Goal: Task Accomplishment & Management: Complete application form

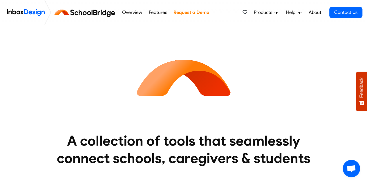
click at [35, 13] on img at bounding box center [26, 13] width 38 height 12
click at [187, 12] on link "Request a Demo" at bounding box center [191, 13] width 39 height 12
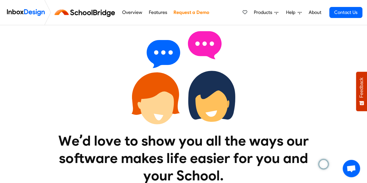
click at [193, 15] on link "Request a Demo" at bounding box center [191, 13] width 39 height 12
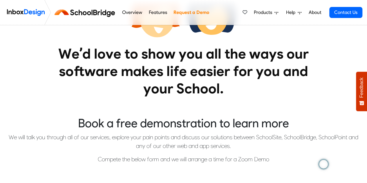
scroll to position [145, 0]
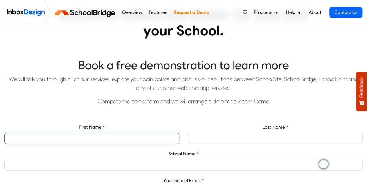
click at [111, 139] on input "First Name" at bounding box center [91, 138] width 175 height 11
type input "[PERSON_NAME]"
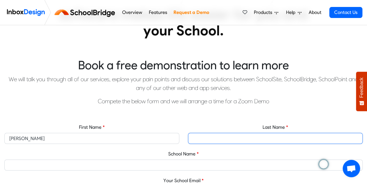
type input "[PERSON_NAME]"
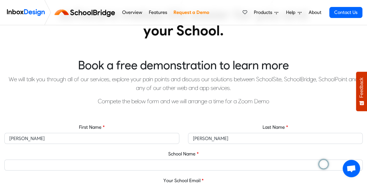
type input "[PERSON_NAME][EMAIL_ADDRESS][DOMAIN_NAME]"
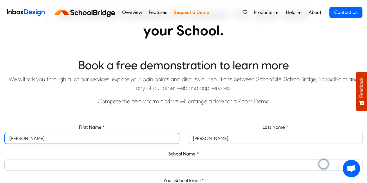
scroll to position [203, 0]
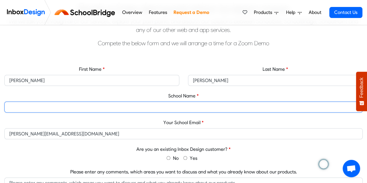
click at [179, 108] on input "School Name" at bounding box center [183, 106] width 358 height 11
type input "[GEOGRAPHIC_DATA]"
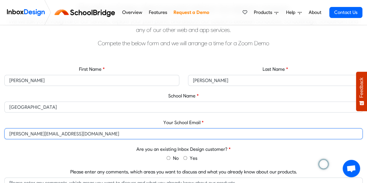
drag, startPoint x: 19, startPoint y: 133, endPoint x: 9, endPoint y: 135, distance: 9.5
click at [9, 135] on input "[PERSON_NAME][EMAIL_ADDRESS][DOMAIN_NAME]" at bounding box center [183, 133] width 358 height 11
click at [76, 135] on input "[EMAIL_ADDRESS][DOMAIN_NAME]" at bounding box center [183, 133] width 358 height 11
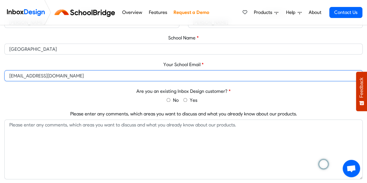
type input "[EMAIL_ADDRESS][DOMAIN_NAME]"
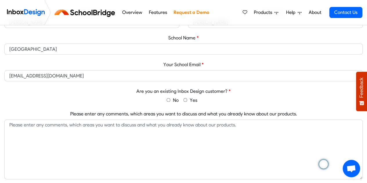
click at [167, 100] on input "No" at bounding box center [168, 100] width 4 height 4
radio input "true"
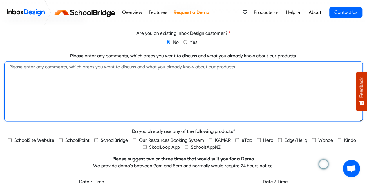
click at [169, 83] on textarea "Please enter any comments, which areas you want to discuss and what you already…" at bounding box center [183, 91] width 358 height 60
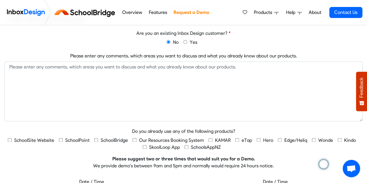
click at [220, 139] on span "KAMAR" at bounding box center [223, 140] width 16 height 6
click at [212, 139] on input "KAMAR" at bounding box center [211, 140] width 4 height 4
checkbox input "true"
click at [344, 141] on span "Kindo" at bounding box center [350, 140] width 12 height 6
click at [341, 141] on input "Kindo" at bounding box center [340, 140] width 4 height 4
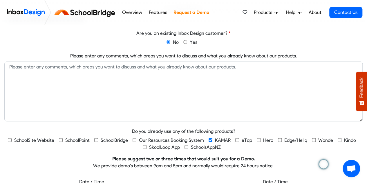
checkbox input "true"
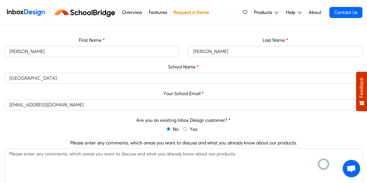
scroll to position [290, 0]
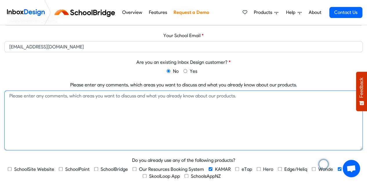
click at [82, 105] on textarea "Please enter any comments, which areas you want to discuss and what you already…" at bounding box center [183, 120] width 358 height 60
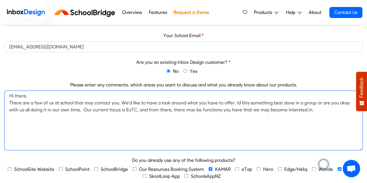
scroll to position [406, 0]
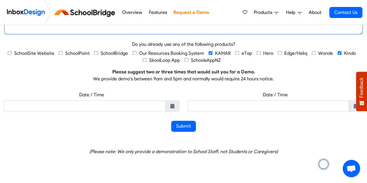
type textarea "Hi there, There are a few of us at school that may contact you. We'd like to ha…"
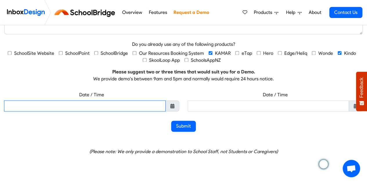
click at [97, 102] on input "text" at bounding box center [85, 105] width 162 height 11
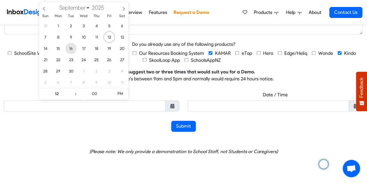
click at [72, 48] on span "16" at bounding box center [70, 48] width 11 height 11
click at [83, 47] on span "17" at bounding box center [83, 48] width 11 height 11
type input "[DATE] 12:00 PM"
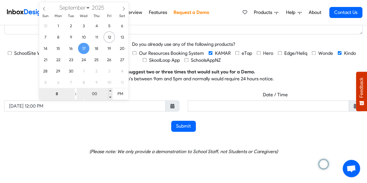
type input "8"
type input "[DATE] 08:00 PM"
type input "08"
click at [95, 94] on input "00" at bounding box center [95, 94] width 36 height 12
type input "35"
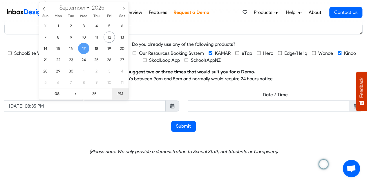
click at [124, 95] on span "PM" at bounding box center [120, 94] width 16 height 12
type input "[DATE] 08:35 AM"
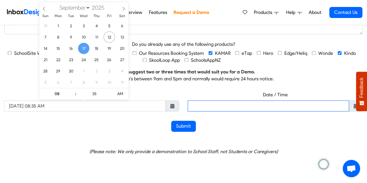
click at [241, 110] on input "text" at bounding box center [269, 105] width 162 height 11
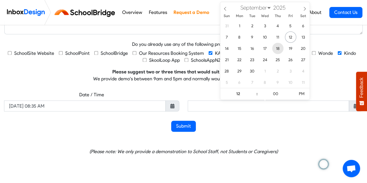
click at [276, 50] on span "18" at bounding box center [277, 48] width 11 height 11
type input "[DATE] 12:00 PM"
click at [279, 95] on input "00" at bounding box center [276, 94] width 36 height 12
type input "20"
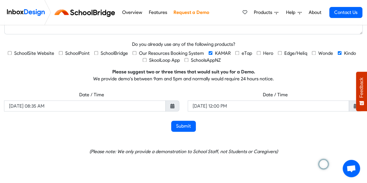
click at [285, 119] on div "Date / Time [DATE] 08:35 AM Date / Time [DATE] 12:00 PM" at bounding box center [183, 104] width 367 height 34
click at [187, 128] on button "Submit" at bounding box center [183, 126] width 25 height 11
